Goal: Navigation & Orientation: Find specific page/section

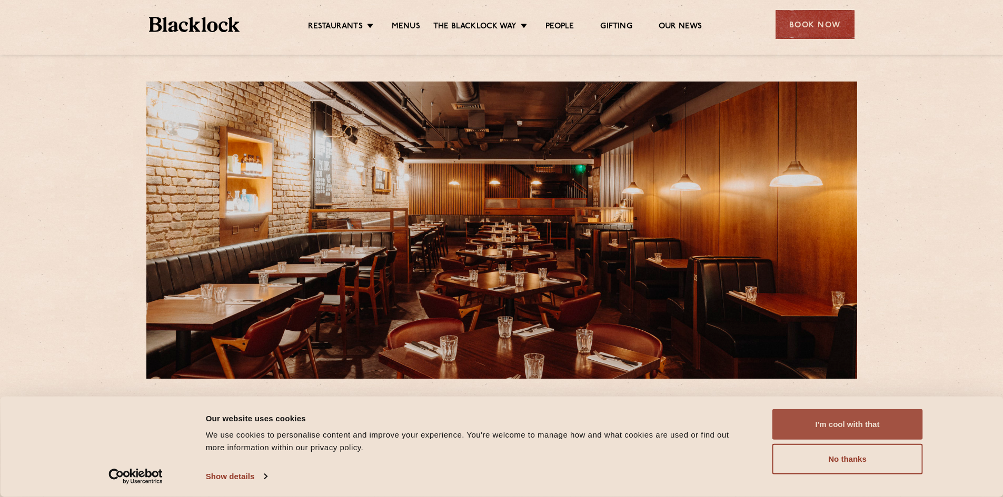
click at [791, 416] on button "I'm cool with that" at bounding box center [847, 424] width 151 height 31
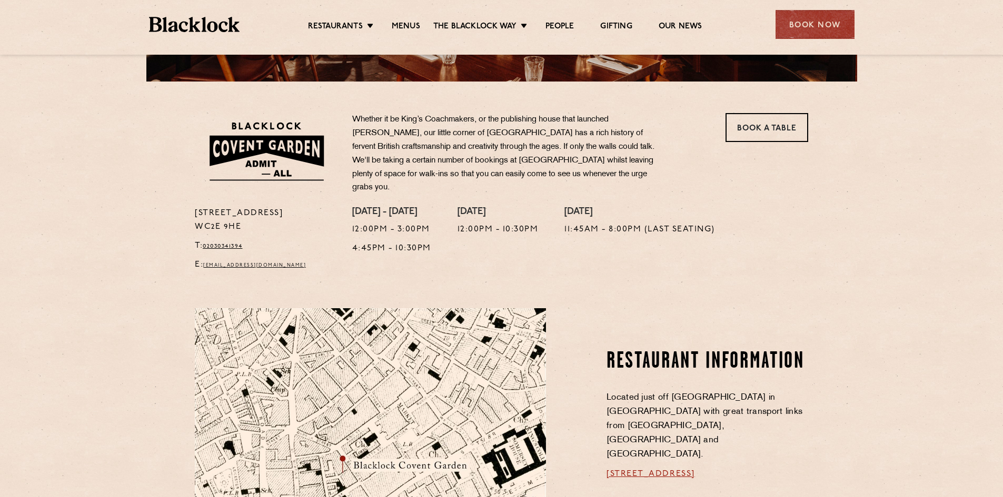
scroll to position [316, 0]
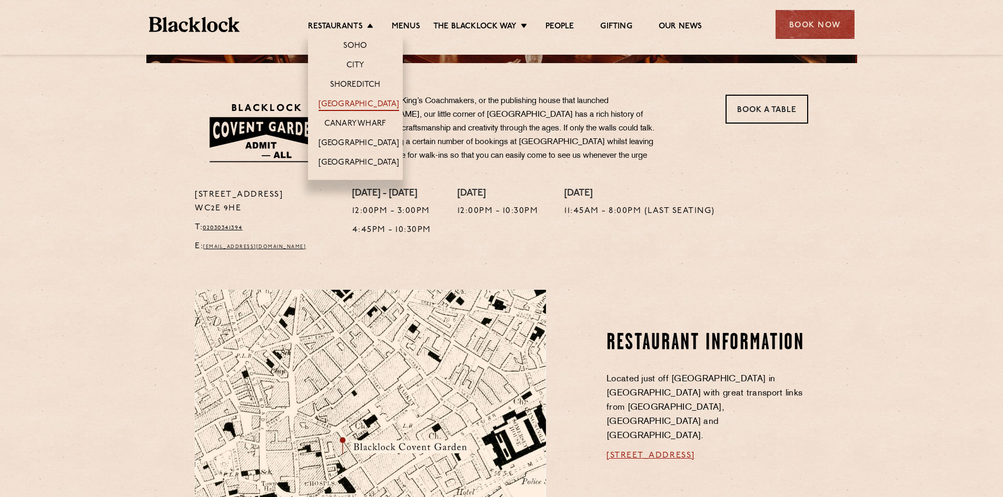
click at [342, 105] on link "[GEOGRAPHIC_DATA]" at bounding box center [358, 105] width 81 height 12
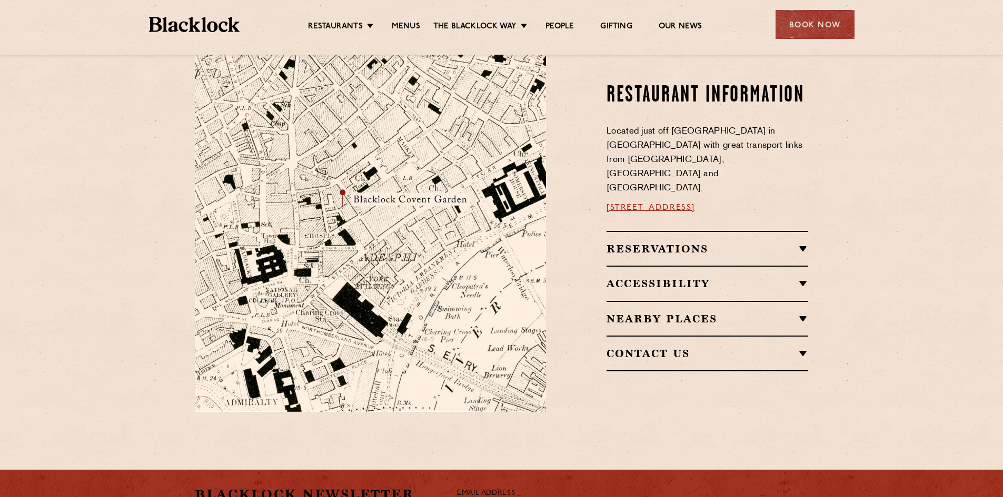
scroll to position [684, 0]
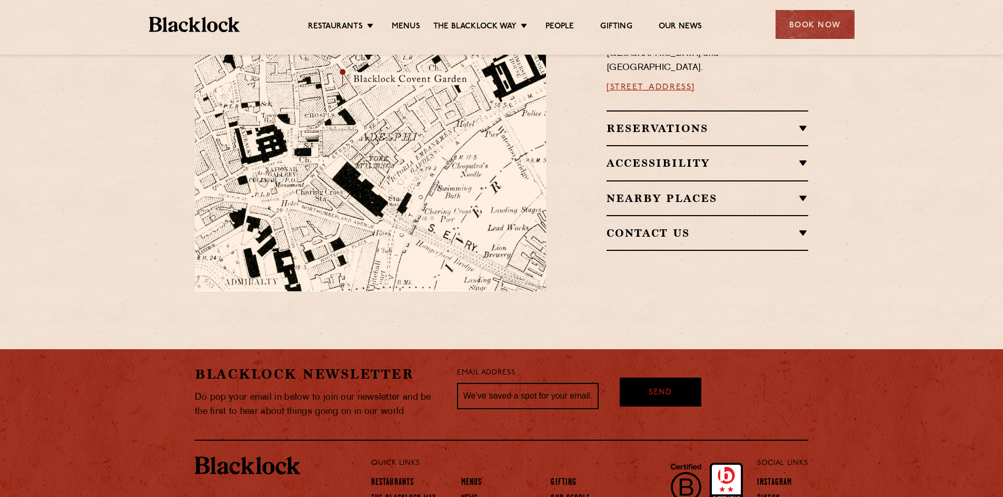
click at [675, 192] on h2 "Nearby Places" at bounding box center [707, 198] width 202 height 13
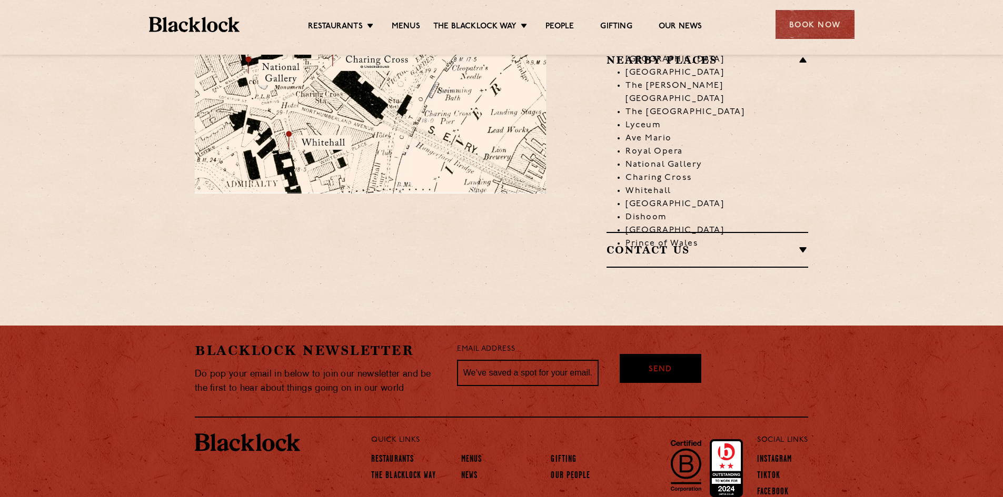
scroll to position [791, 0]
